Goal: Task Accomplishment & Management: Use online tool/utility

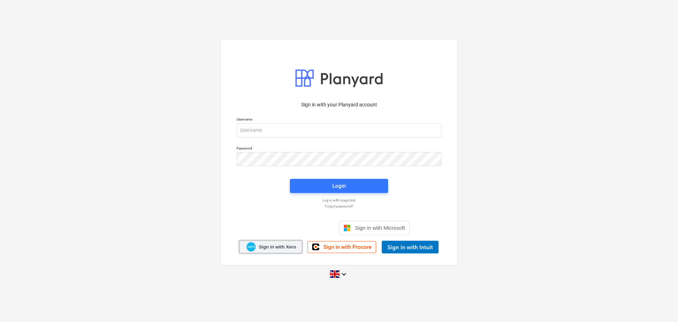
click at [267, 243] on link "Sign in with Xero" at bounding box center [270, 246] width 63 height 12
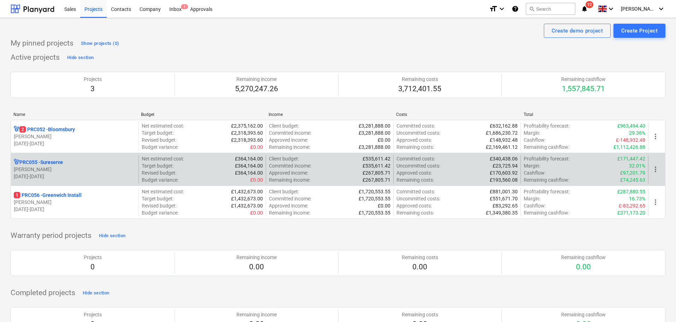
click at [41, 169] on p "[PERSON_NAME]" at bounding box center [75, 169] width 122 height 7
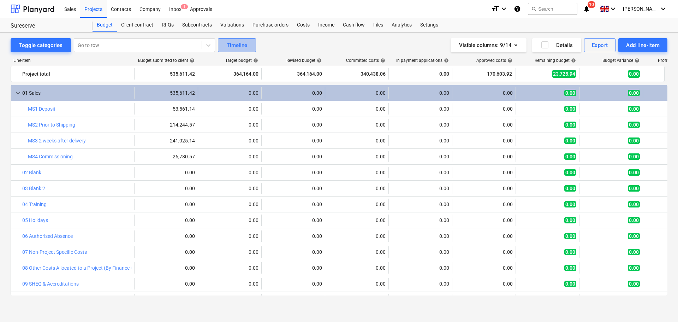
click at [239, 48] on div "Timeline" at bounding box center [237, 45] width 20 height 9
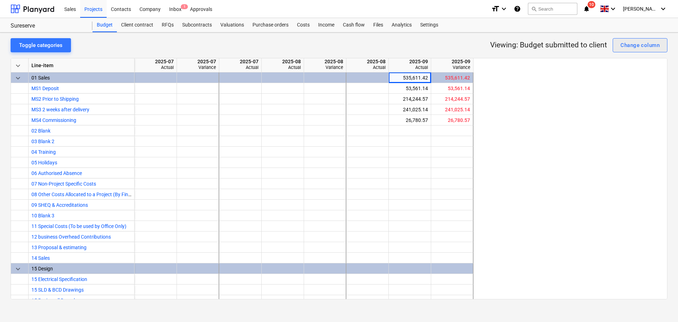
click at [631, 49] on div "Change column" at bounding box center [639, 45] width 39 height 9
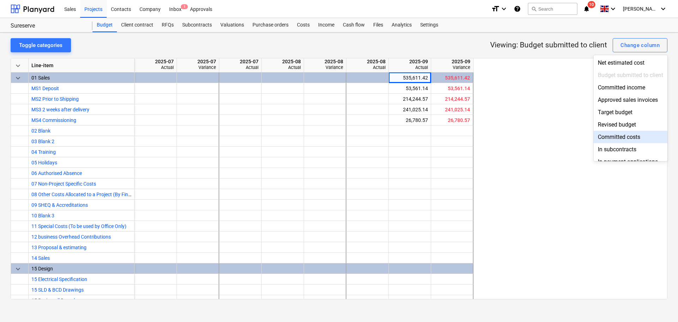
click at [618, 138] on div "Committed costs" at bounding box center [631, 137] width 74 height 12
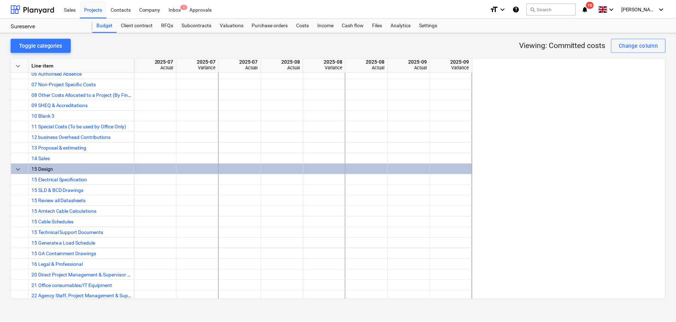
scroll to position [81, 0]
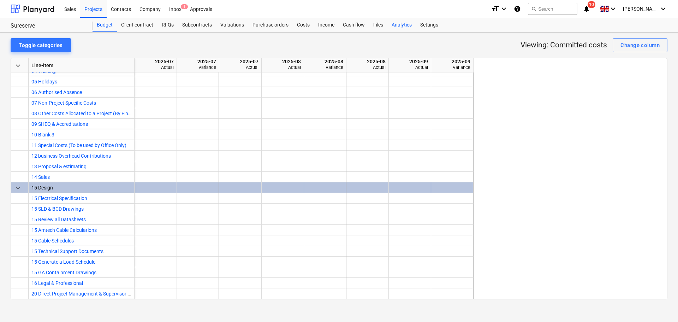
click at [397, 21] on div "Analytics" at bounding box center [401, 25] width 29 height 14
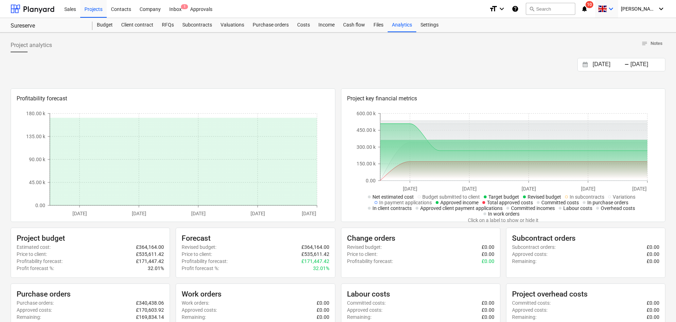
click at [606, 9] on span at bounding box center [601, 9] width 9 height 7
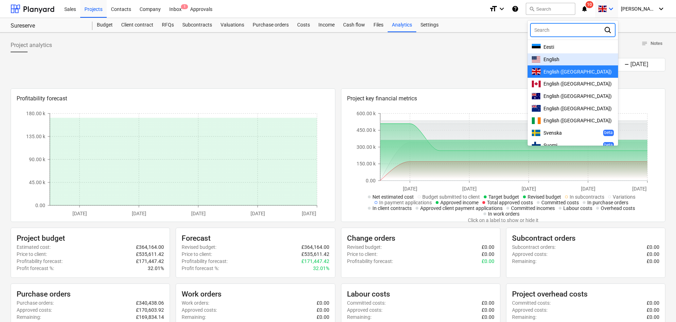
click at [559, 58] on span "English" at bounding box center [551, 59] width 16 height 6
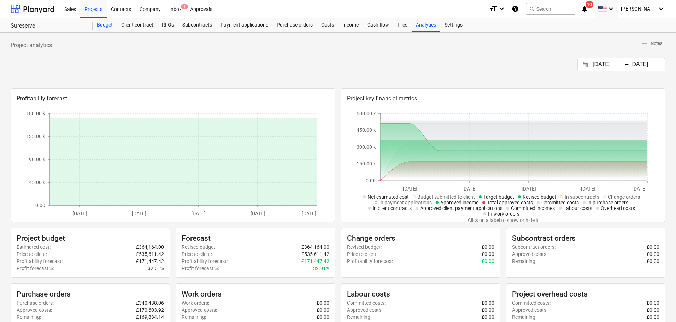
click at [107, 25] on div "Budget" at bounding box center [105, 25] width 24 height 14
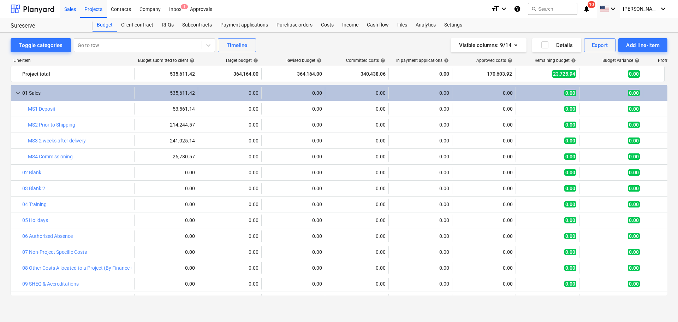
click at [61, 8] on div "Sales" at bounding box center [70, 9] width 20 height 18
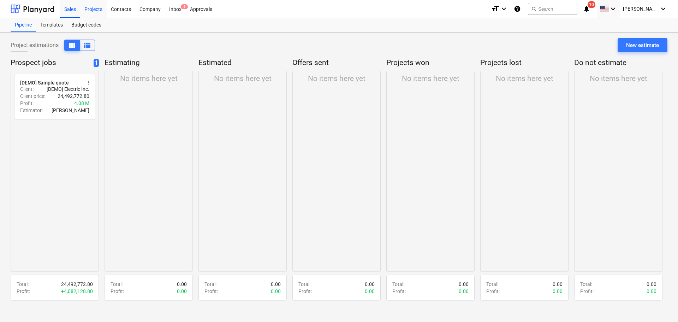
click at [88, 4] on div "Projects" at bounding box center [93, 9] width 26 height 18
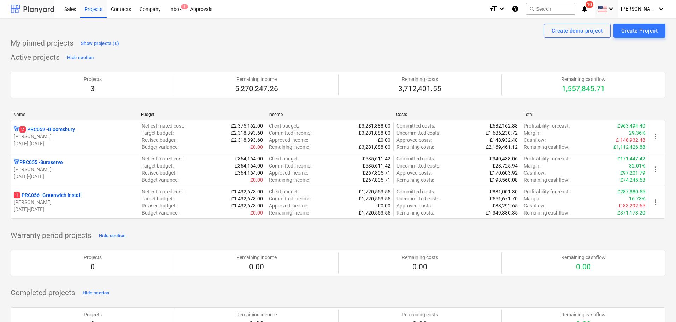
click at [40, 8] on div at bounding box center [33, 9] width 44 height 18
drag, startPoint x: 147, startPoint y: 6, endPoint x: 157, endPoint y: 15, distance: 13.6
click at [147, 6] on div "Company" at bounding box center [150, 9] width 30 height 18
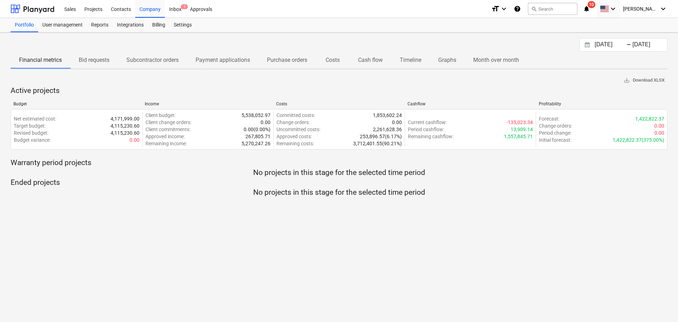
click at [408, 59] on p "Timeline" at bounding box center [411, 60] width 22 height 8
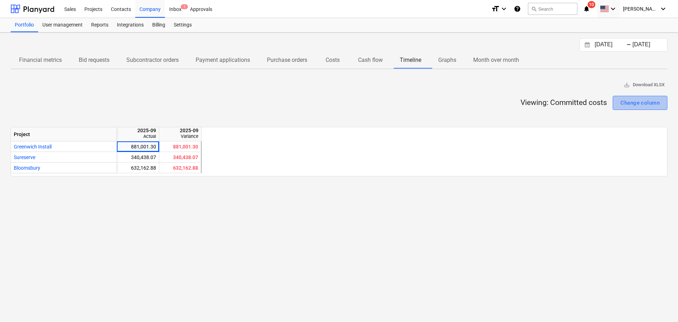
click at [633, 106] on div "Change column" at bounding box center [639, 102] width 39 height 9
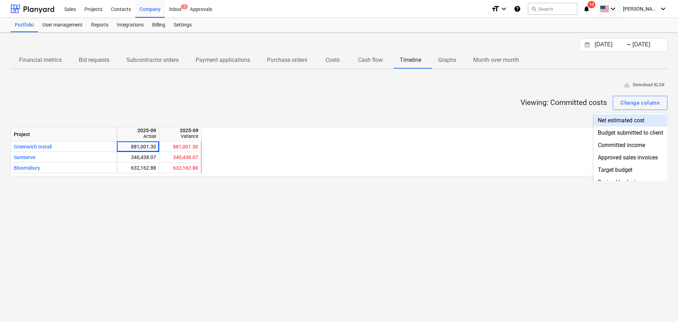
click at [486, 57] on div at bounding box center [339, 161] width 678 height 322
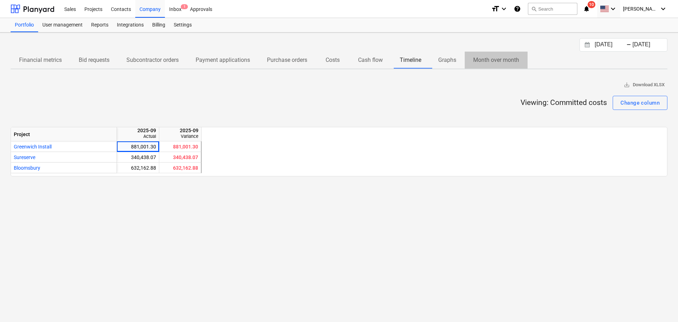
click at [490, 61] on p "Month over month" at bounding box center [496, 60] width 46 height 8
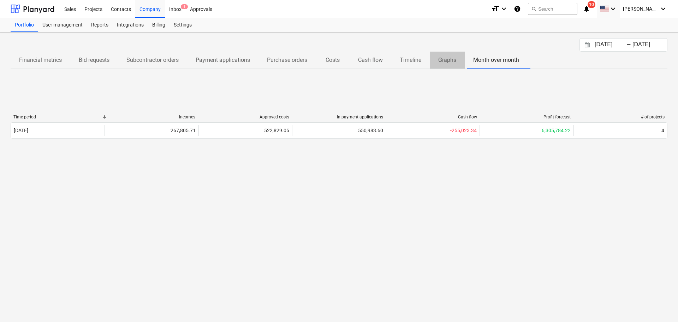
click at [440, 57] on span "Graphs" at bounding box center [447, 60] width 35 height 13
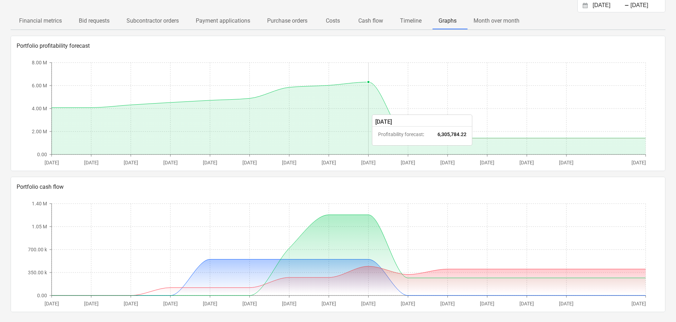
scroll to position [41, 0]
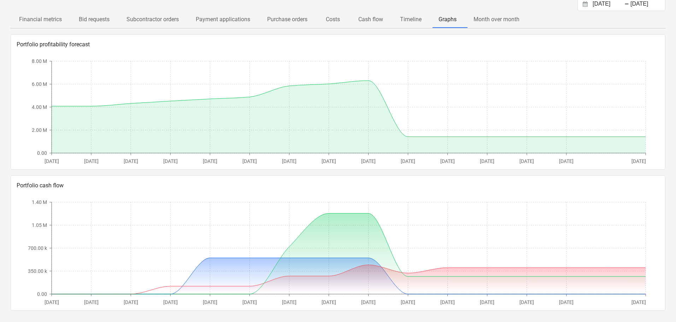
click at [380, 19] on p "Cash flow" at bounding box center [370, 19] width 25 height 8
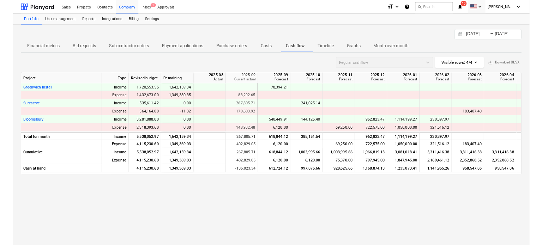
scroll to position [0, 42]
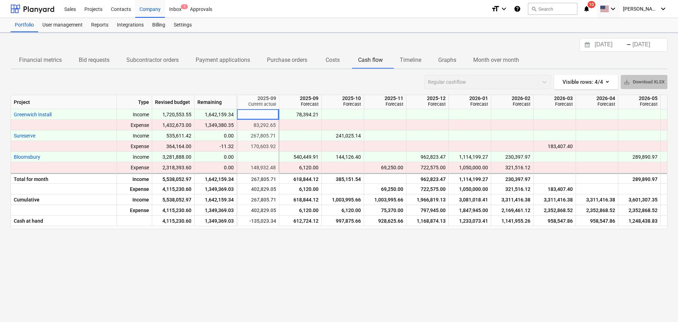
click at [635, 80] on span "save_alt Download XLSX" at bounding box center [644, 82] width 41 height 8
